Goal: Navigation & Orientation: Find specific page/section

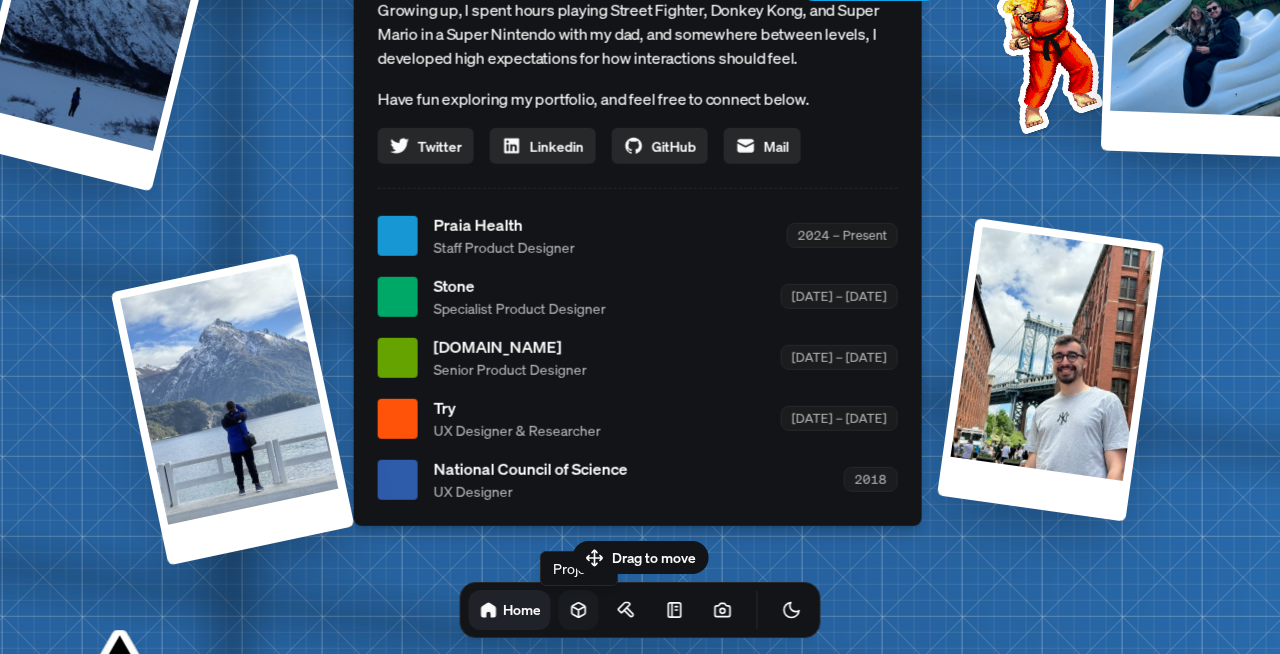
click at [569, 601] on icon at bounding box center [579, 610] width 20 height 20
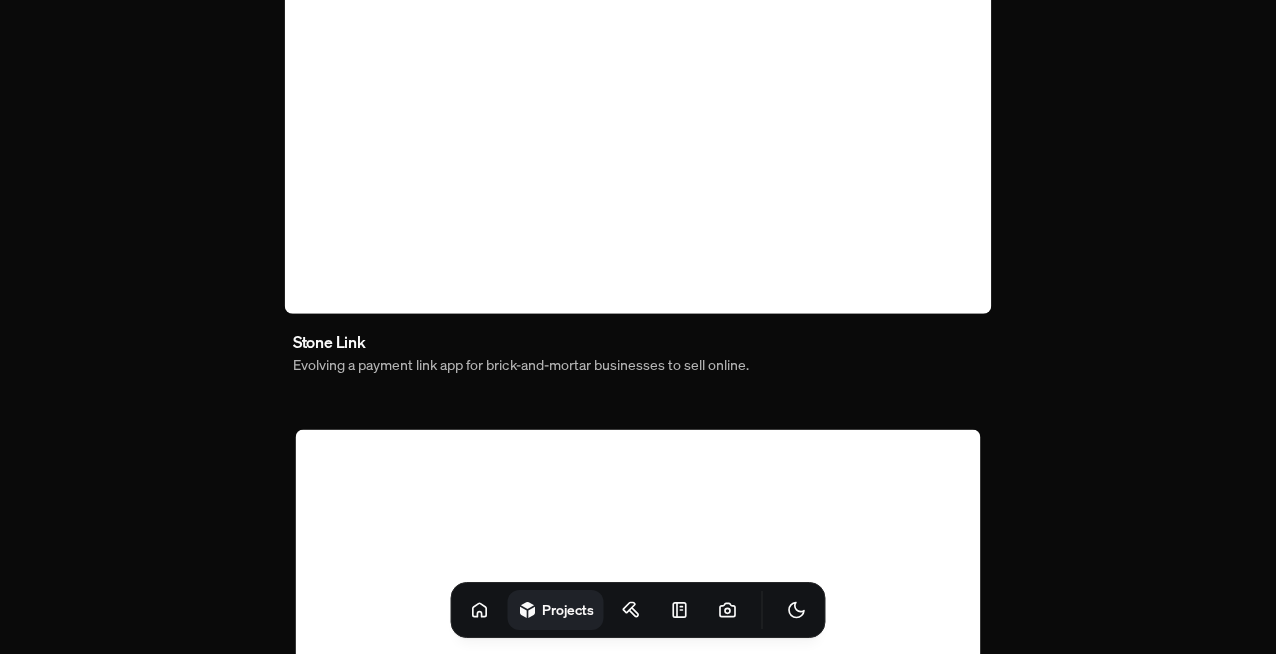
scroll to position [974, 0]
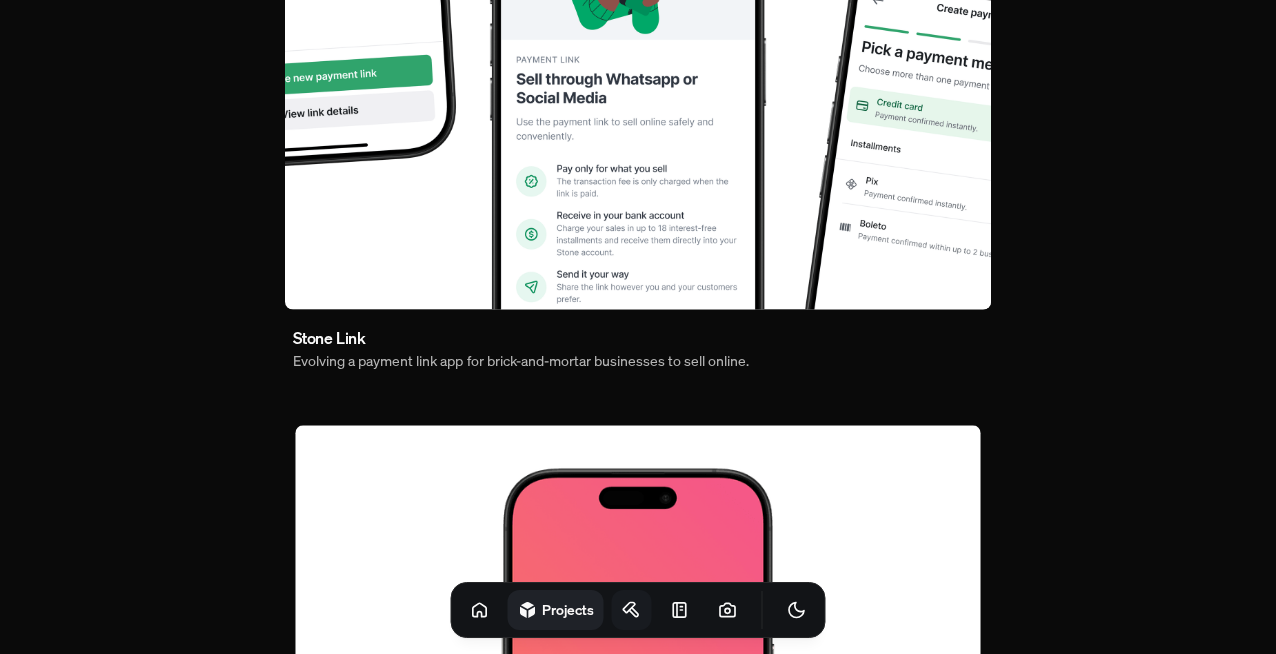
click at [622, 605] on icon at bounding box center [632, 610] width 20 height 20
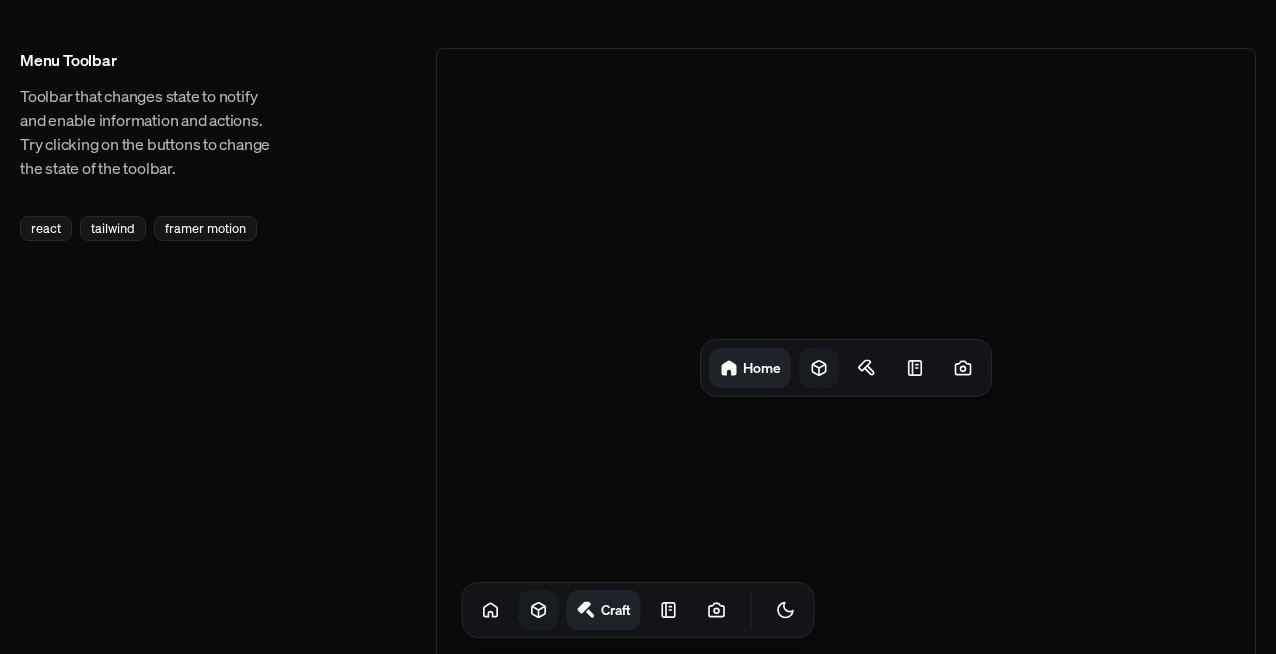
click at [821, 372] on icon at bounding box center [819, 368] width 20 height 20
click at [877, 365] on icon at bounding box center [874, 368] width 20 height 20
click at [912, 365] on icon at bounding box center [911, 368] width 20 height 20
click at [971, 366] on icon at bounding box center [963, 368] width 20 height 20
click at [656, 612] on link at bounding box center [669, 610] width 40 height 40
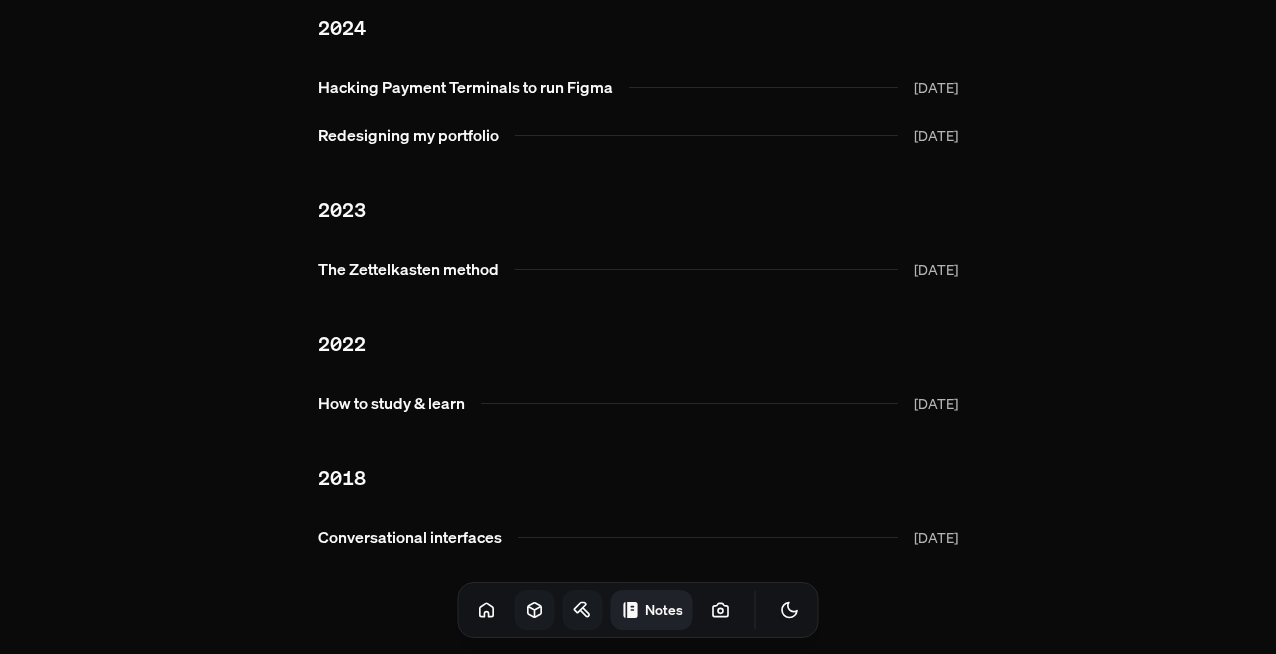
scroll to position [84, 0]
click at [711, 614] on icon at bounding box center [721, 610] width 20 height 20
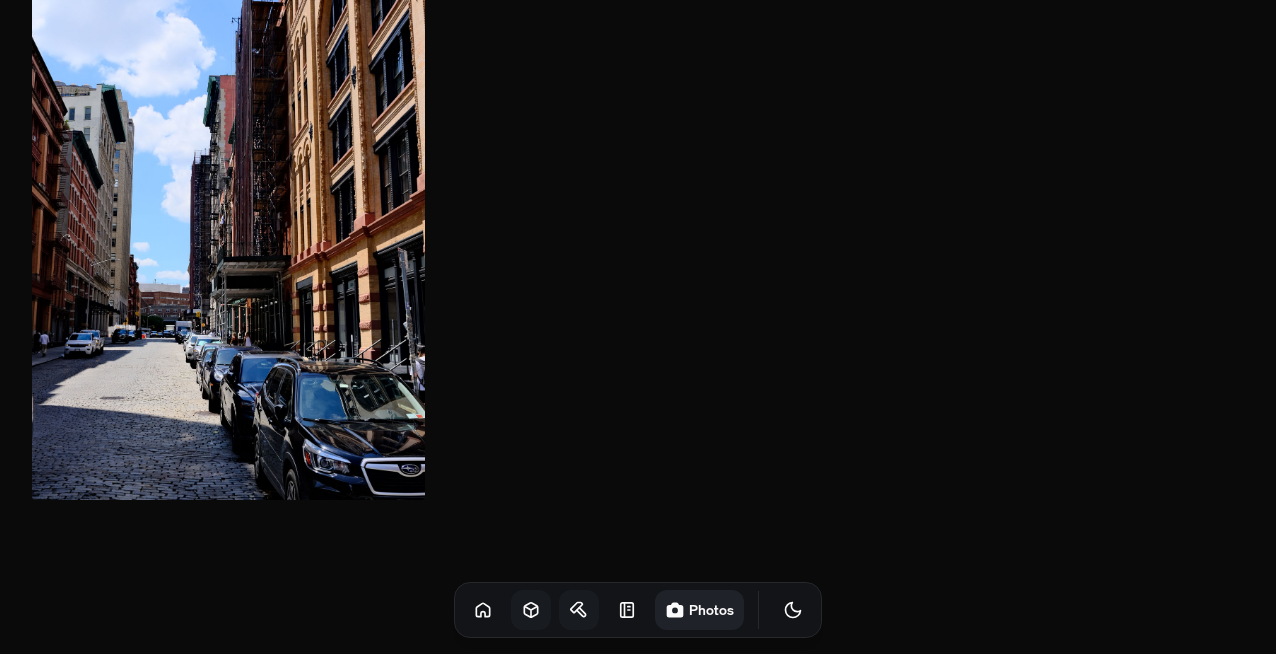
scroll to position [768, 0]
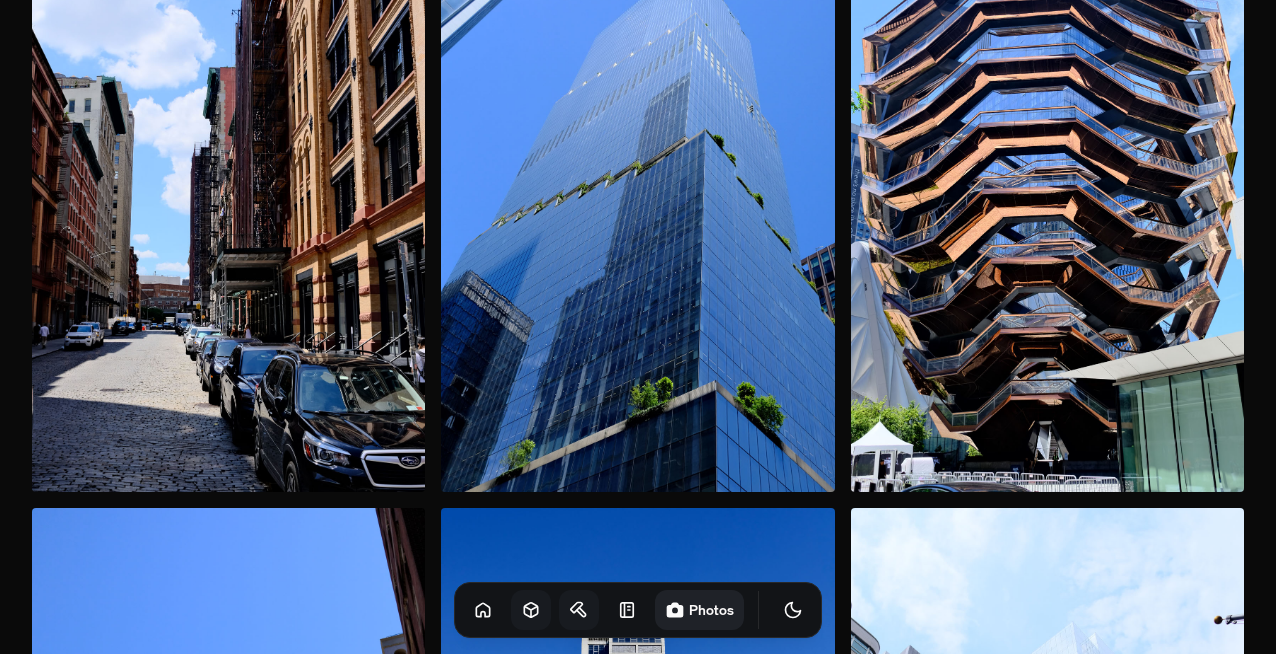
click at [0, 0] on icon "Toggle Audio" at bounding box center [0, 0] width 0 height 0
click at [783, 609] on icon "Toggle Theme" at bounding box center [793, 610] width 20 height 20
click at [783, 610] on icon "Toggle Theme" at bounding box center [793, 610] width 20 height 20
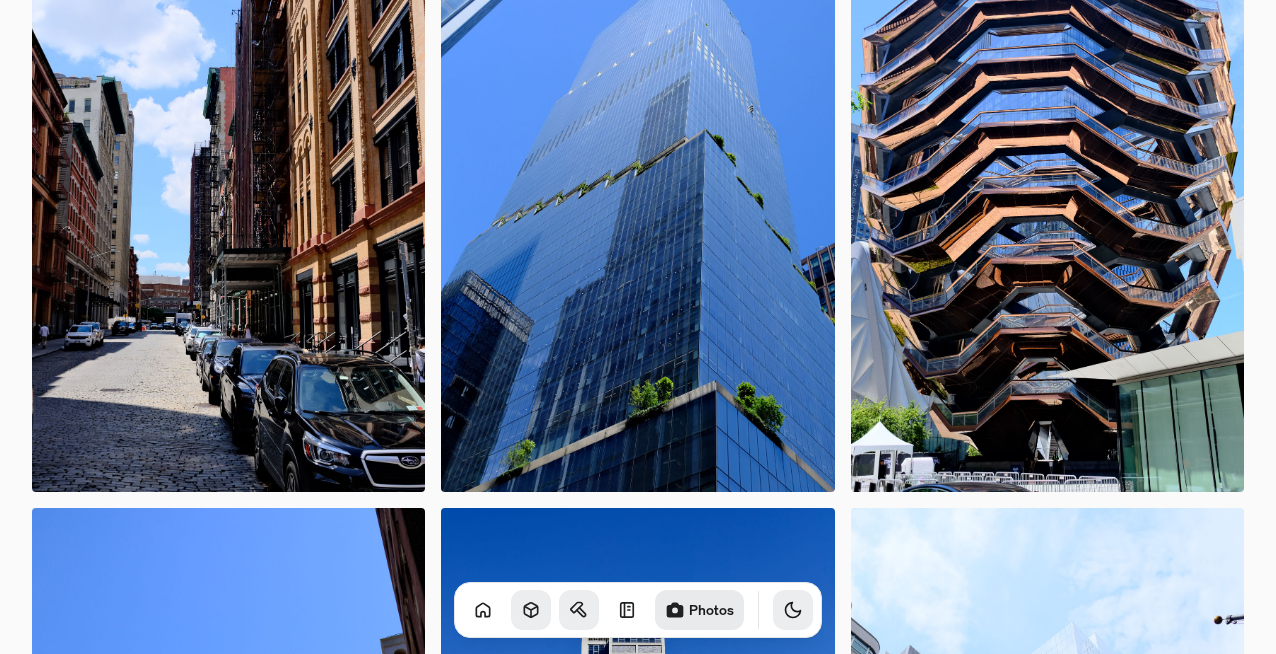
click at [783, 610] on icon "Toggle Theme" at bounding box center [793, 610] width 20 height 20
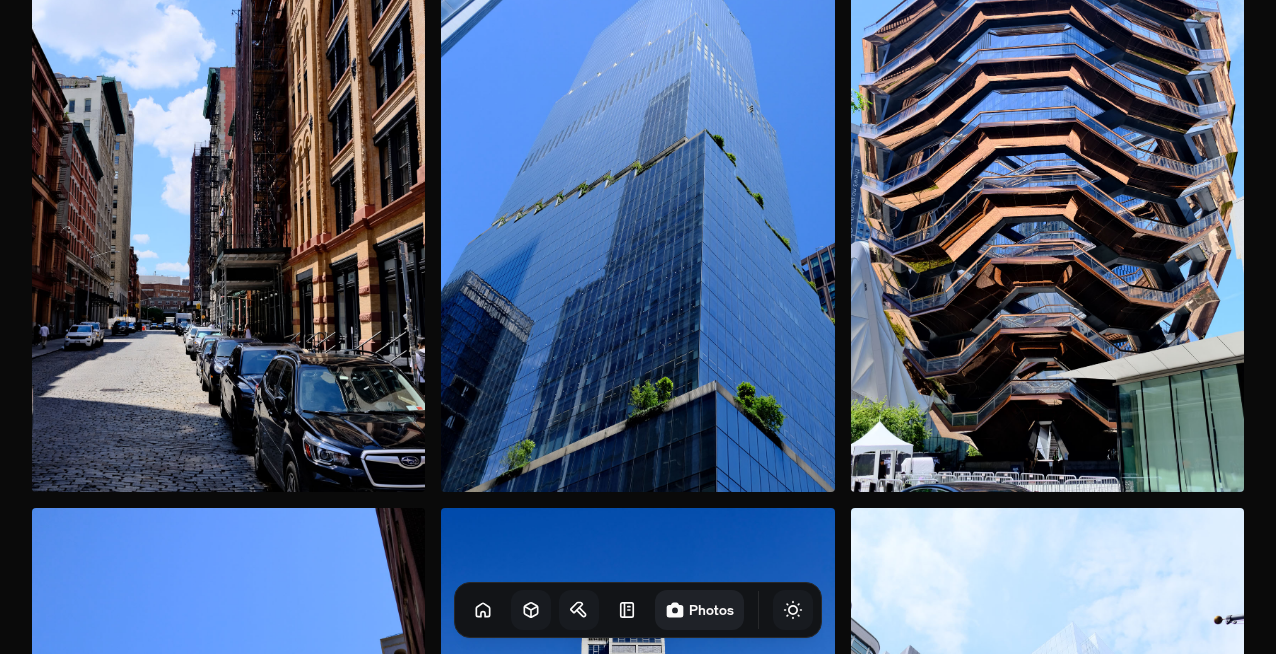
click at [783, 610] on icon "Toggle Theme" at bounding box center [793, 610] width 20 height 20
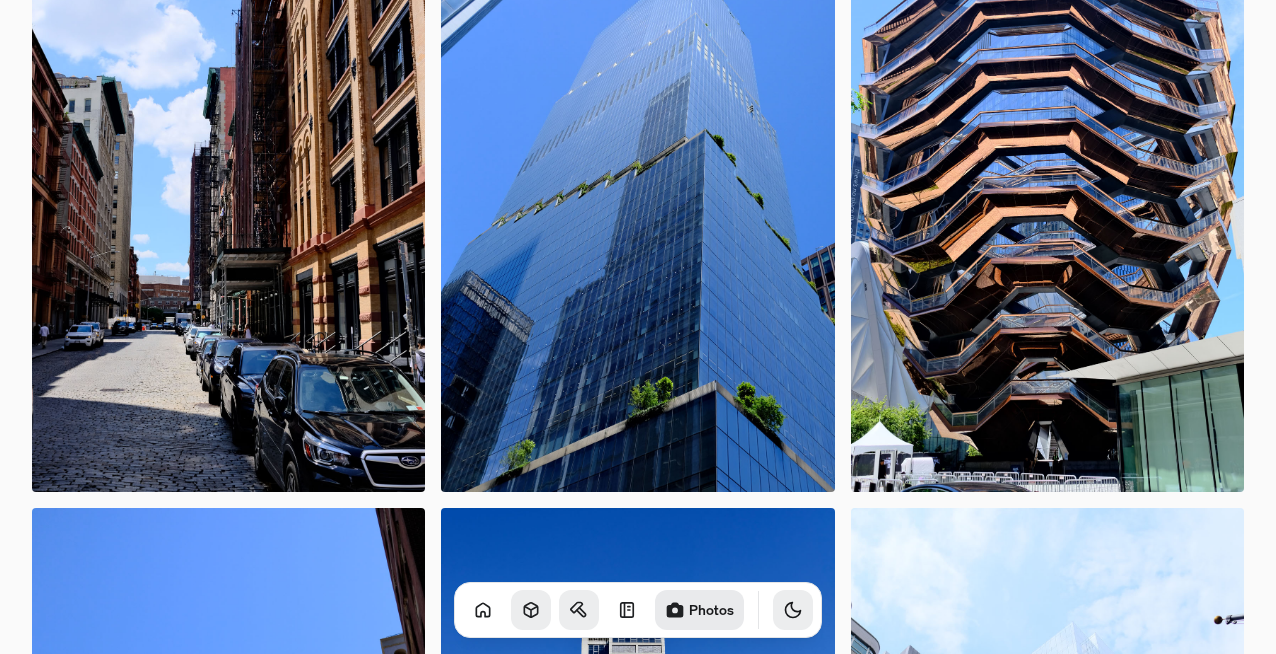
click at [783, 610] on icon "Toggle Theme" at bounding box center [793, 610] width 20 height 20
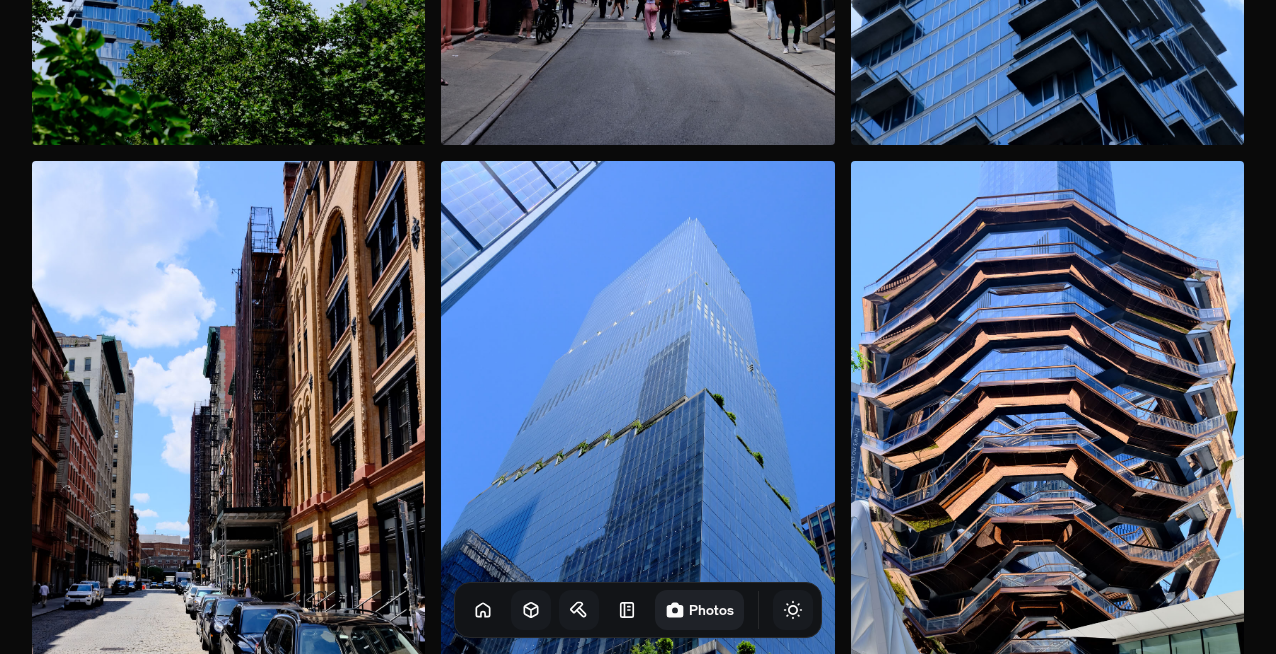
scroll to position [0, 0]
